Goal: Task Accomplishment & Management: Manage account settings

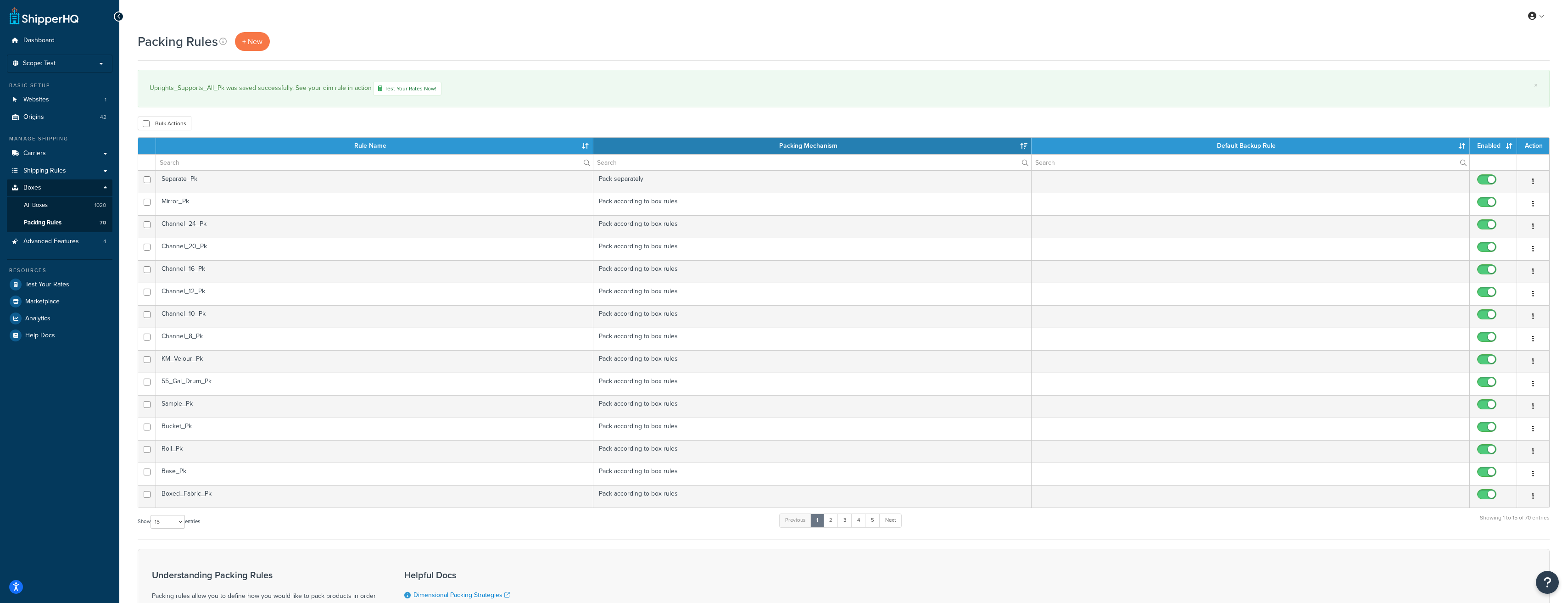
select select "15"
click at [67, 154] on link "Carriers" at bounding box center [59, 154] width 106 height 17
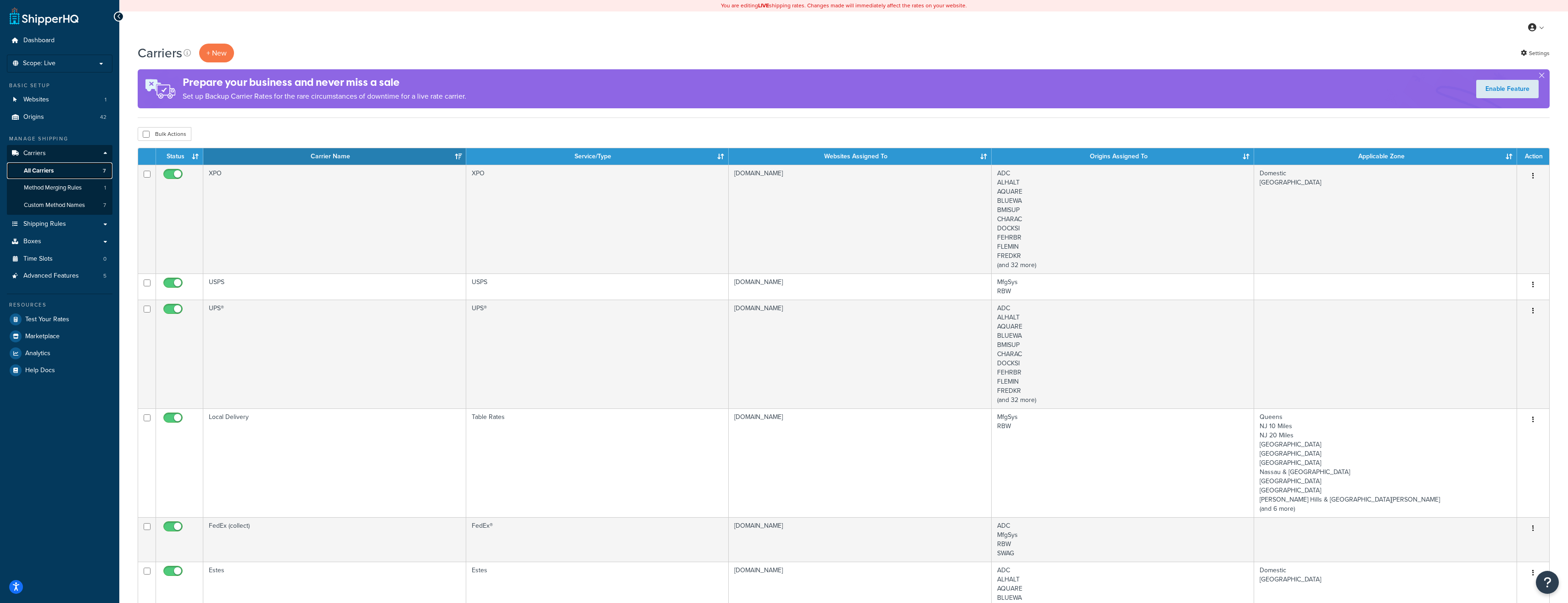
click at [71, 169] on link "All Carriers 7" at bounding box center [59, 171] width 106 height 17
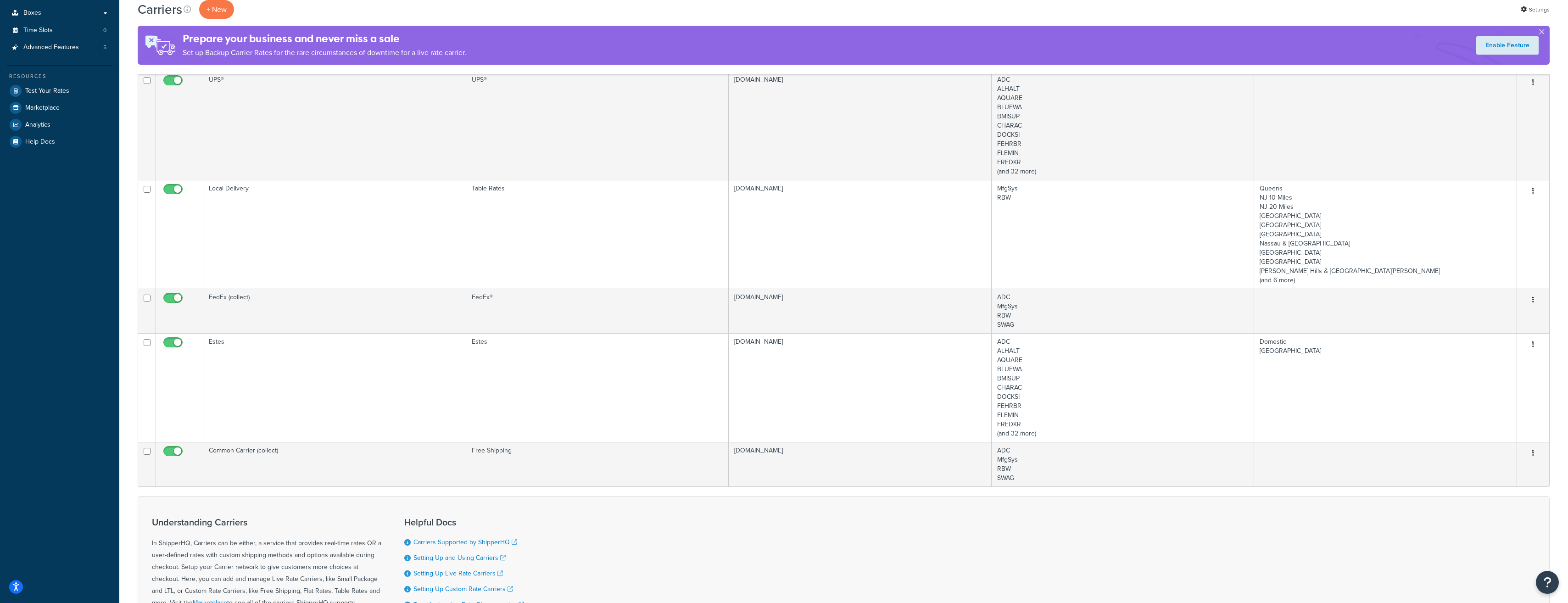
scroll to position [229, 0]
click at [298, 235] on td "Local Delivery" at bounding box center [335, 233] width 263 height 108
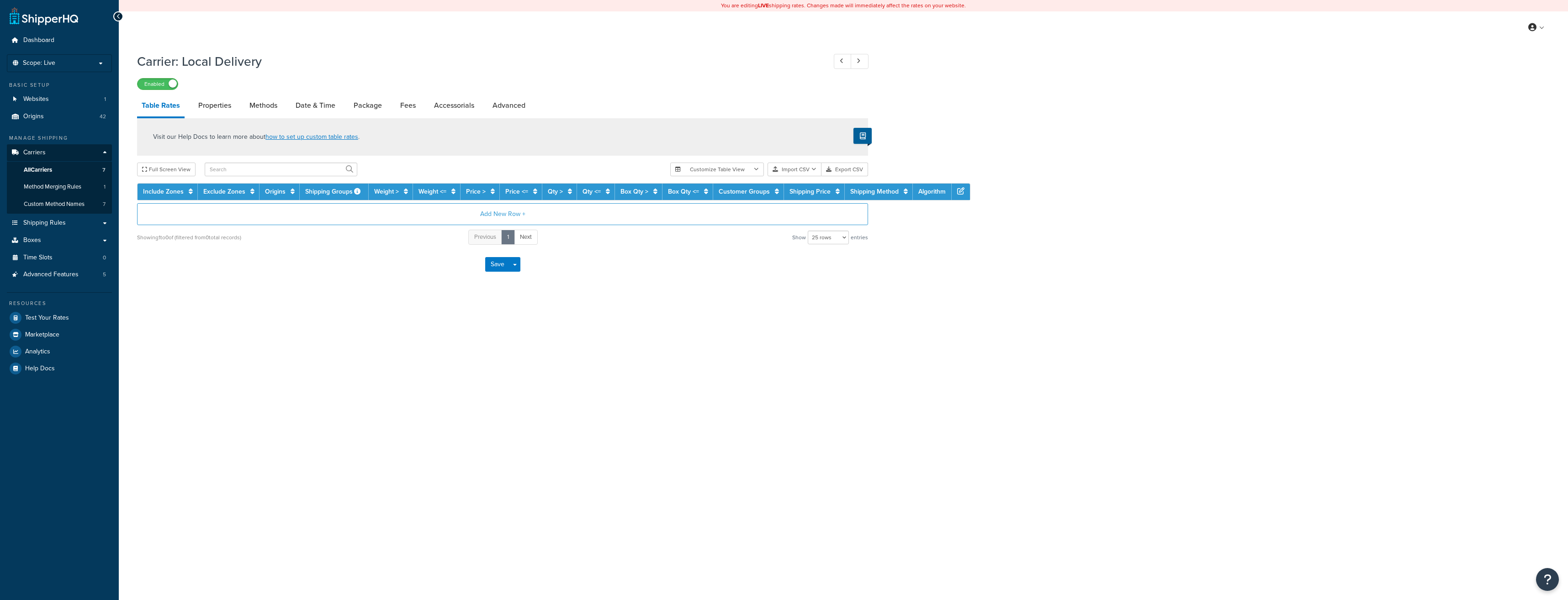
select select "25"
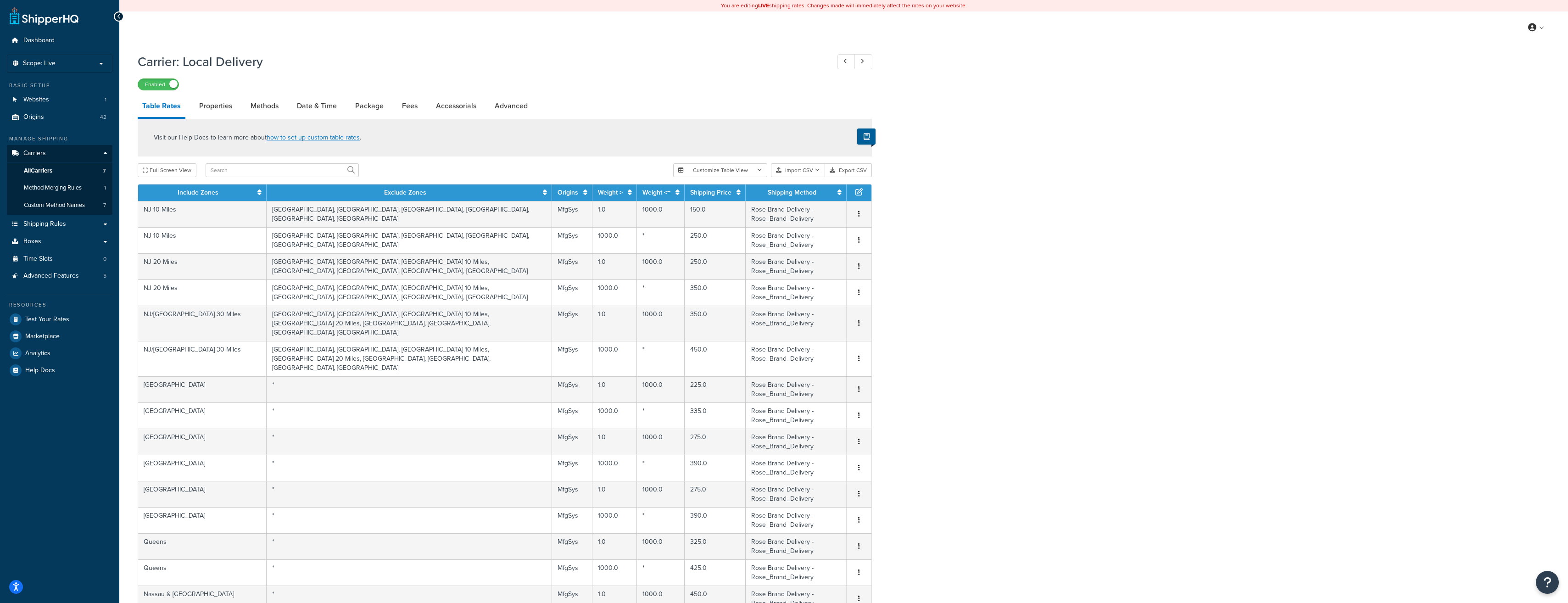
click at [315, 100] on link "Date & Time" at bounding box center [317, 106] width 49 height 22
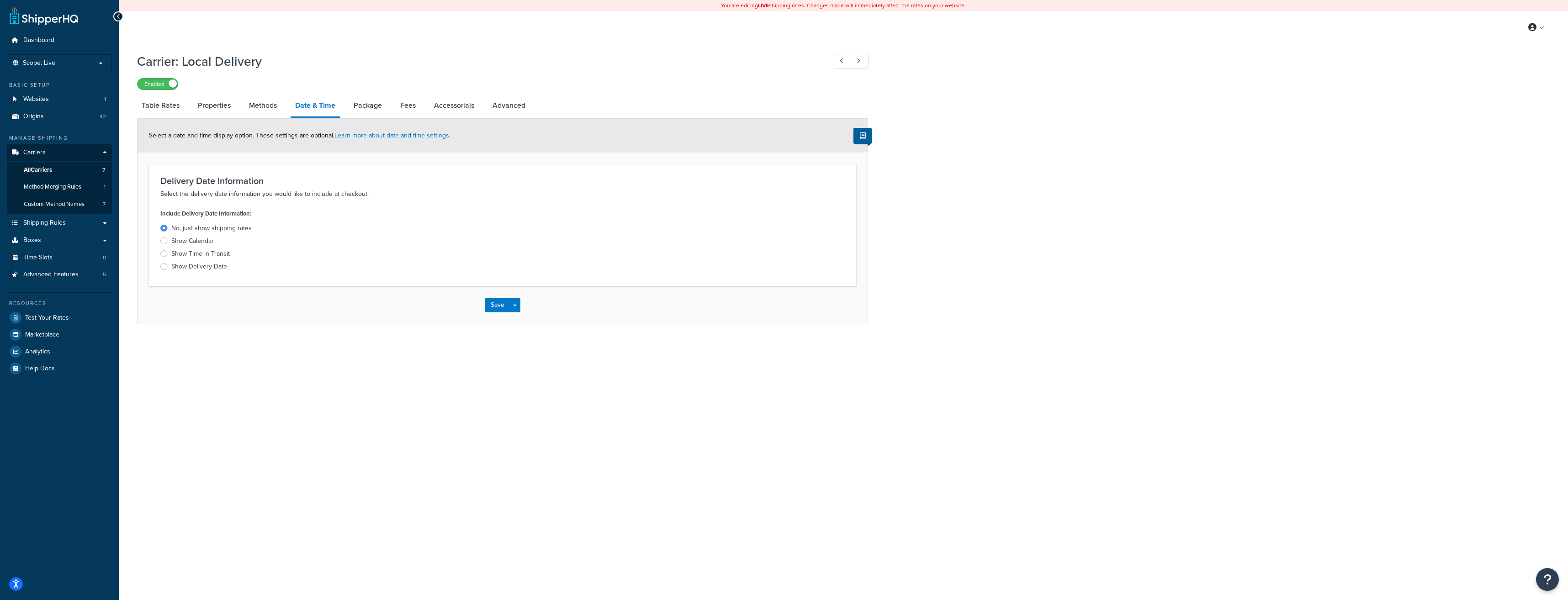
click at [260, 105] on link "Methods" at bounding box center [262, 105] width 37 height 22
select select "25"
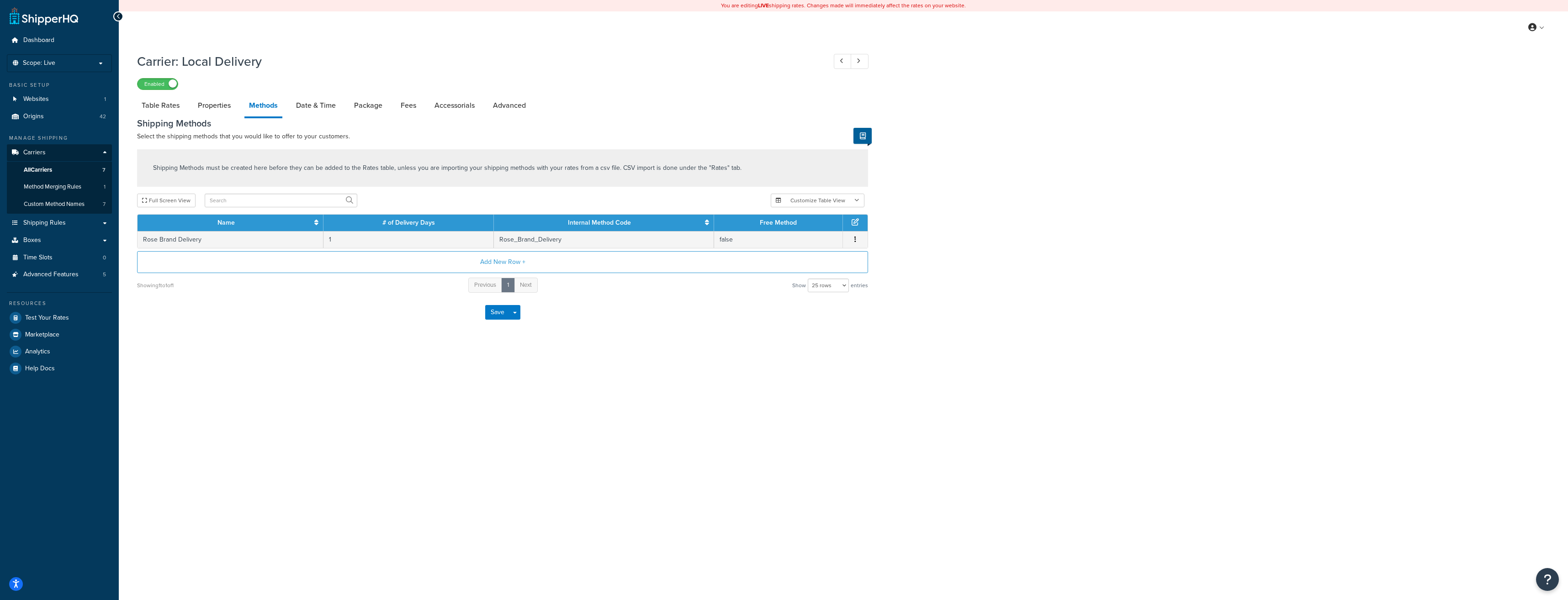
click at [312, 358] on div "You are editing LIVE shipping rates. Changes made will immediately affect the r…" at bounding box center [843, 300] width 1449 height 600
click at [218, 106] on link "Properties" at bounding box center [213, 105] width 42 height 22
select select "HIGHEST"
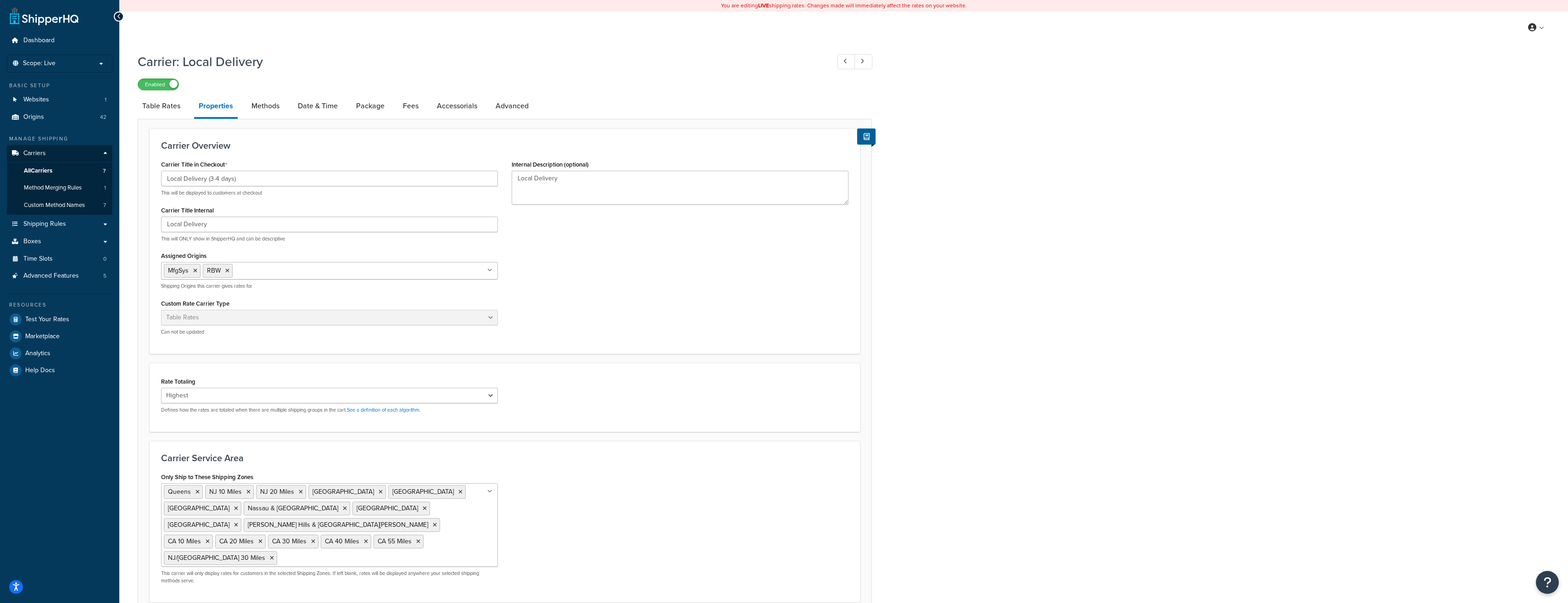
click at [260, 108] on link "Methods" at bounding box center [265, 106] width 37 height 22
select select "25"
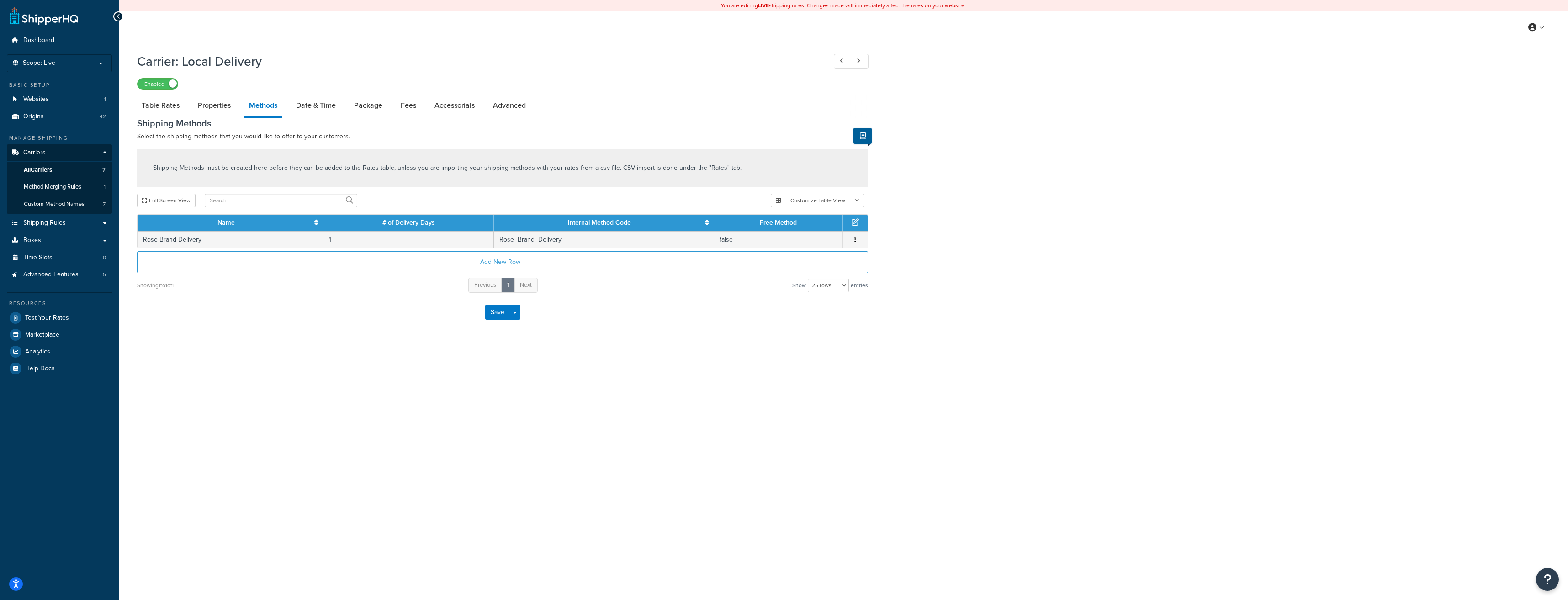
click at [302, 108] on link "Date & Time" at bounding box center [316, 105] width 49 height 22
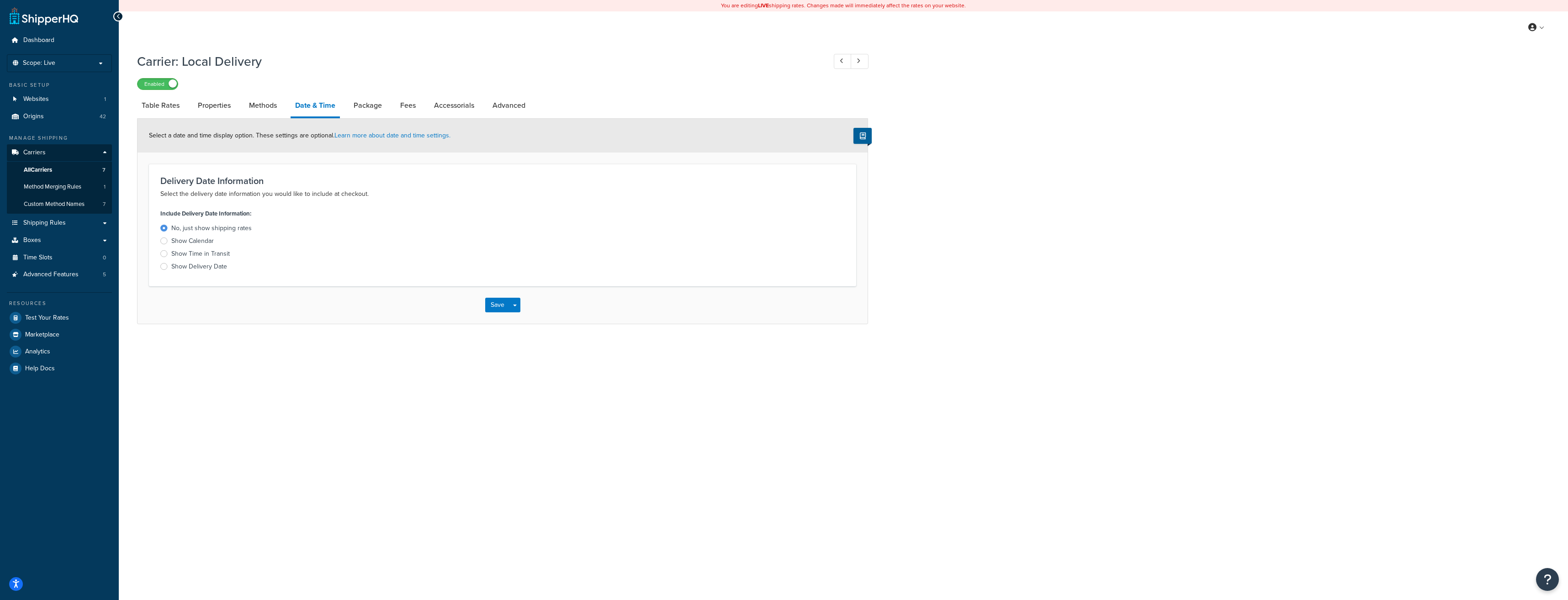
click at [368, 107] on link "Package" at bounding box center [368, 105] width 38 height 22
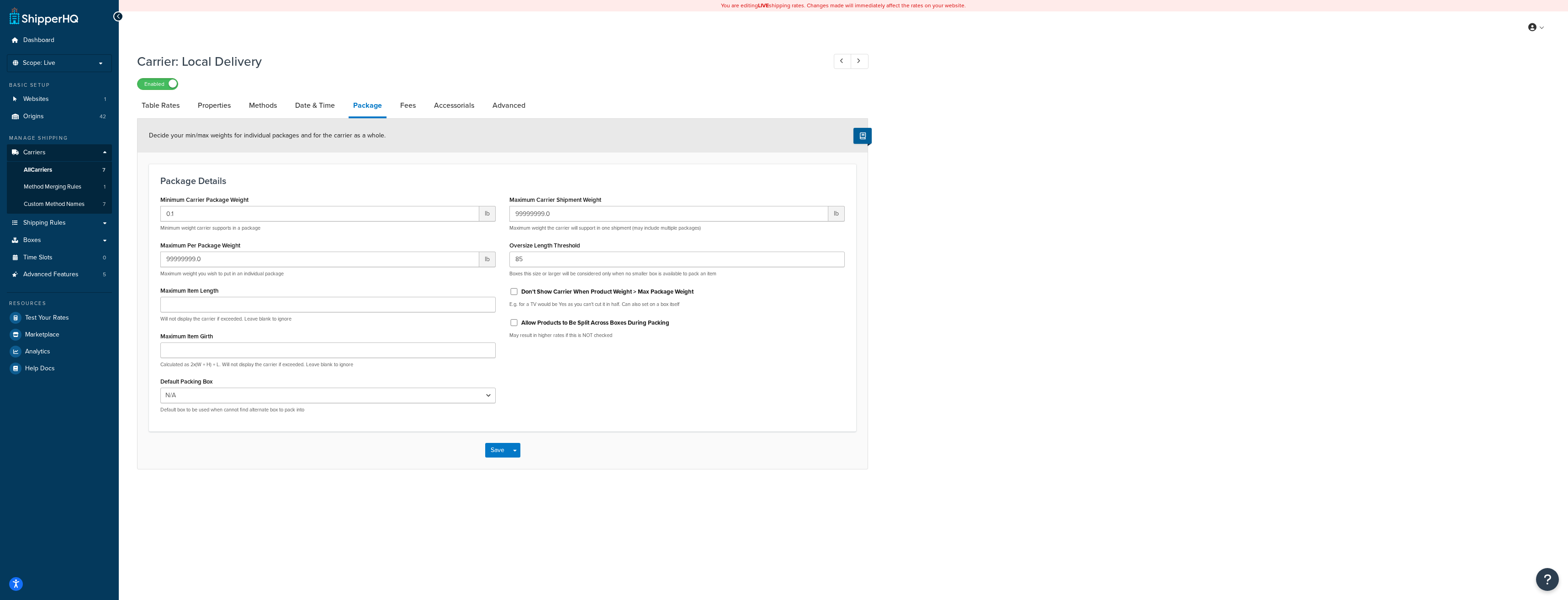
click at [413, 104] on link "Fees" at bounding box center [408, 105] width 25 height 22
select select "AFTER"
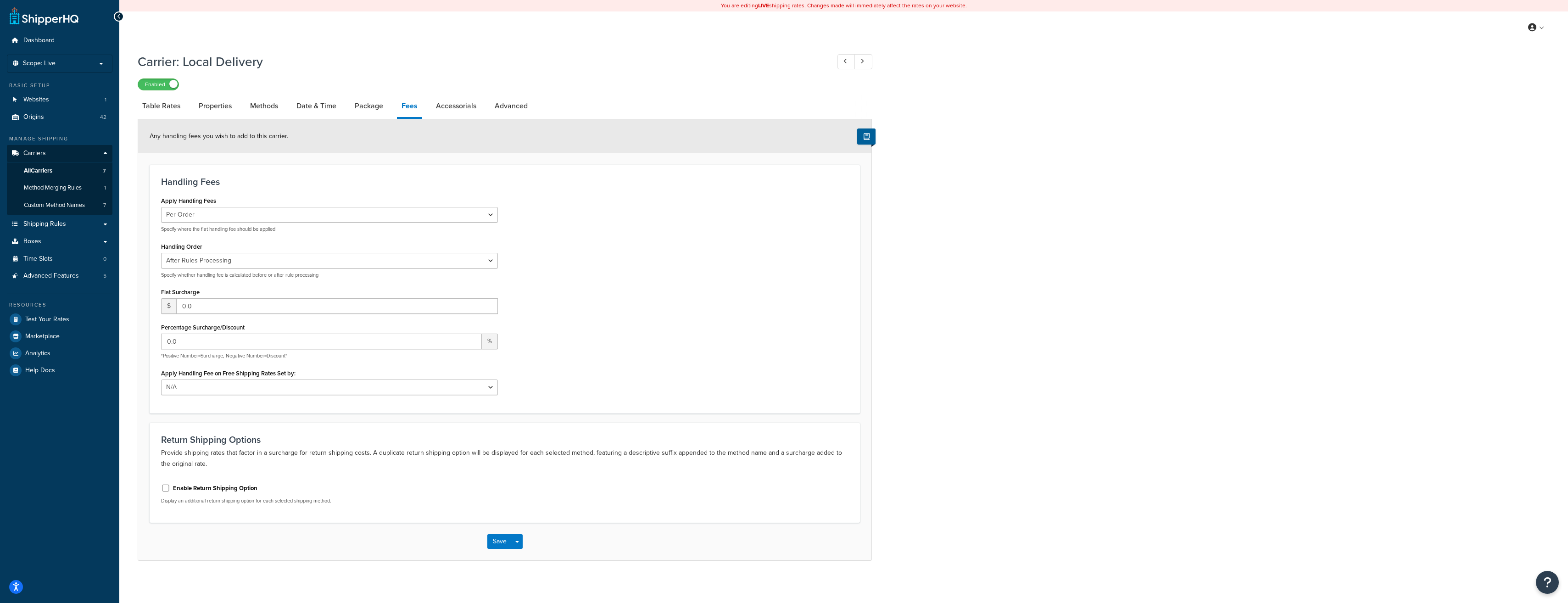
click at [452, 112] on link "Accessorials" at bounding box center [456, 106] width 49 height 22
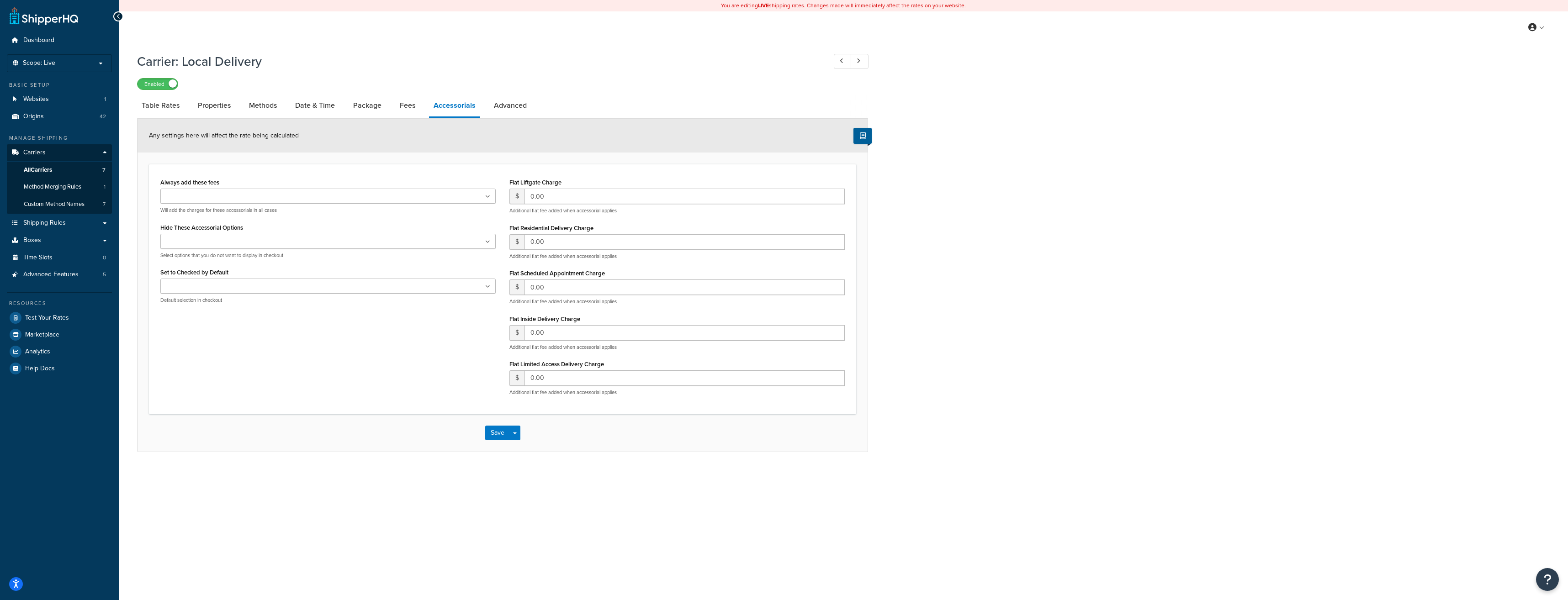
click at [505, 110] on link "Advanced" at bounding box center [509, 105] width 42 height 22
select select "false"
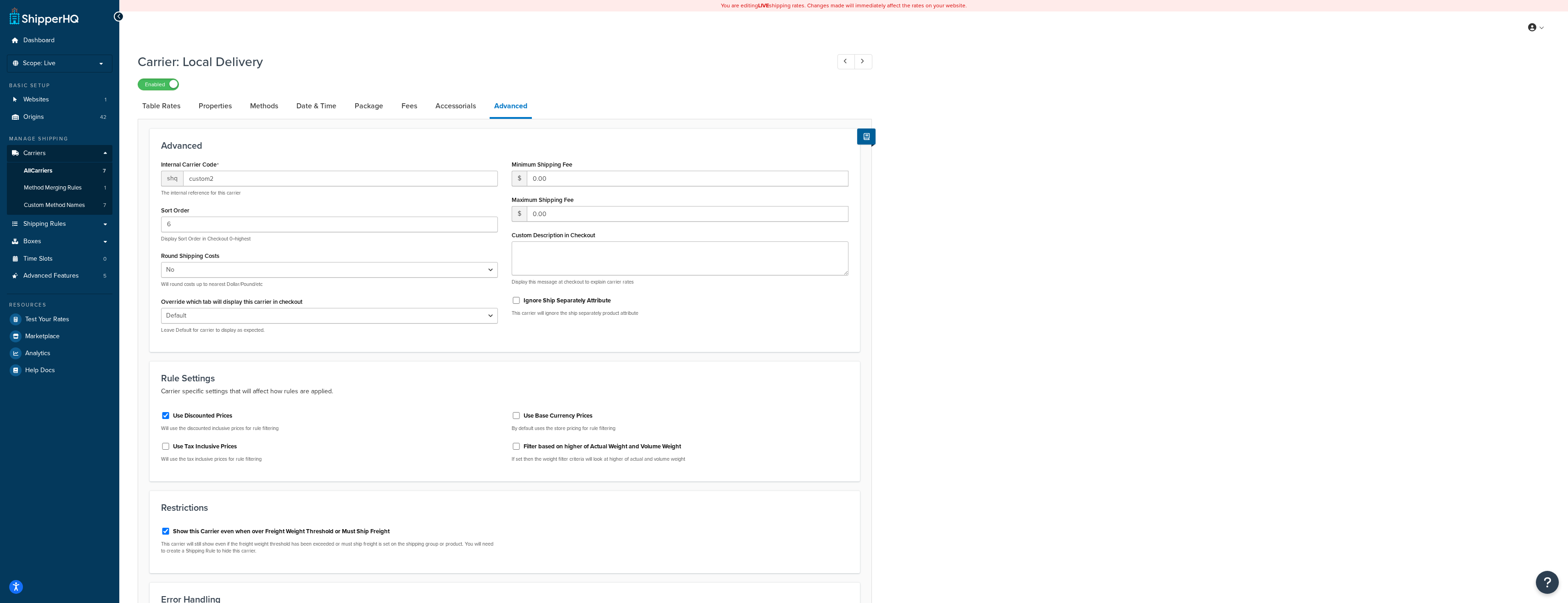
click at [163, 104] on link "Table Rates" at bounding box center [162, 106] width 48 height 22
select select "25"
